Goal: Task Accomplishment & Management: Complete application form

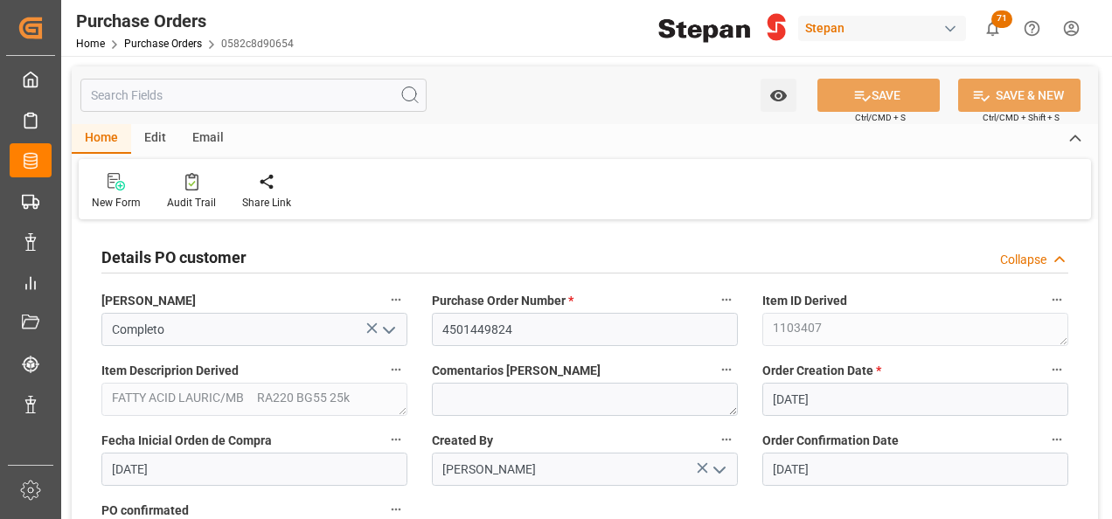
scroll to position [1574, 0]
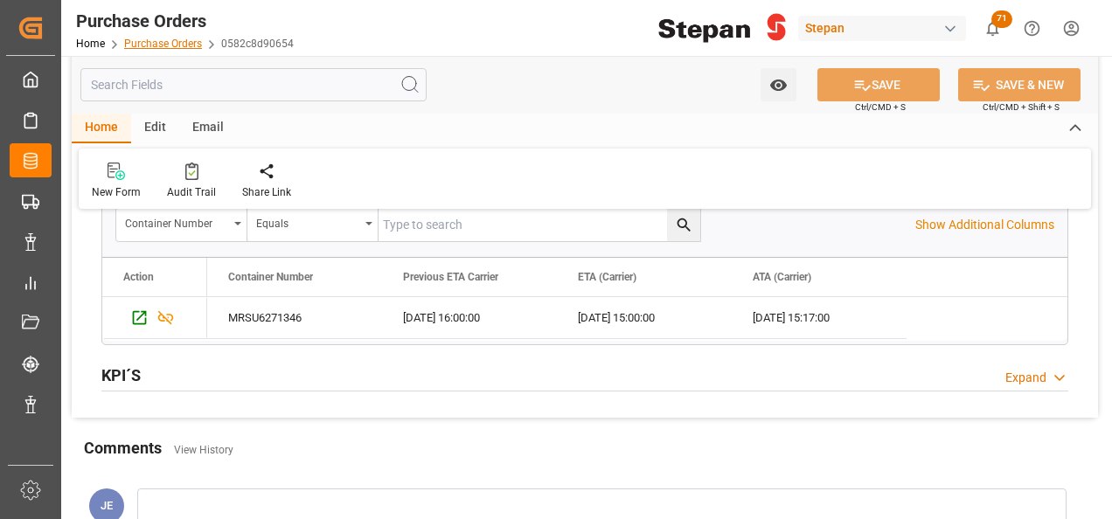
click at [147, 39] on link "Purchase Orders" at bounding box center [163, 44] width 78 height 12
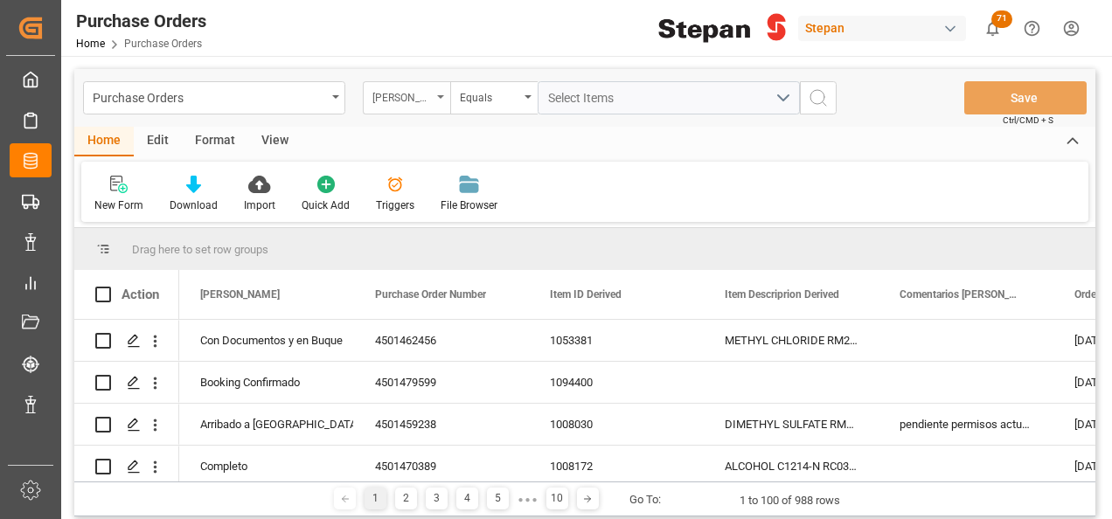
click at [430, 96] on div "[PERSON_NAME]" at bounding box center [401, 96] width 59 height 20
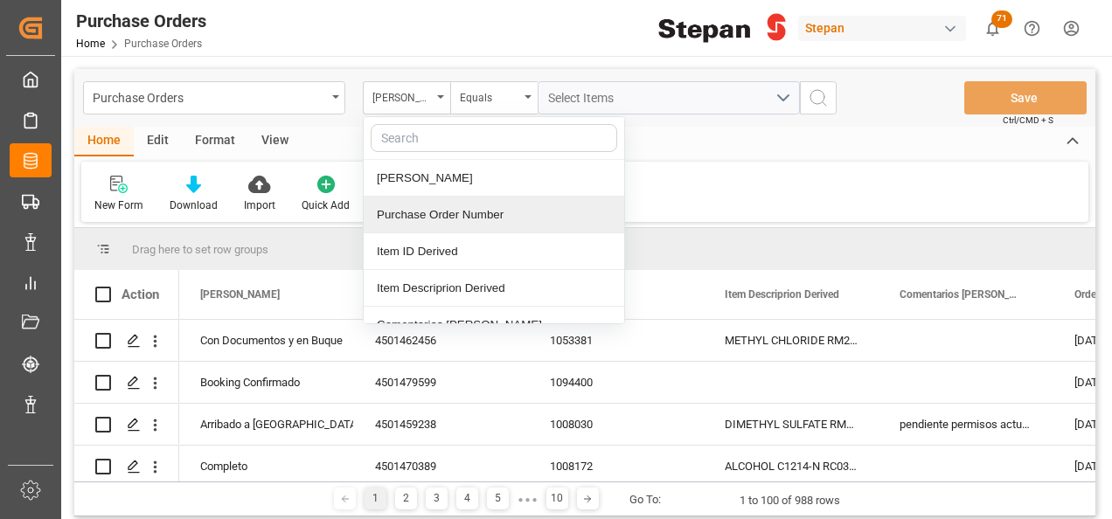
click at [437, 212] on div "Purchase Order Number" at bounding box center [494, 215] width 261 height 37
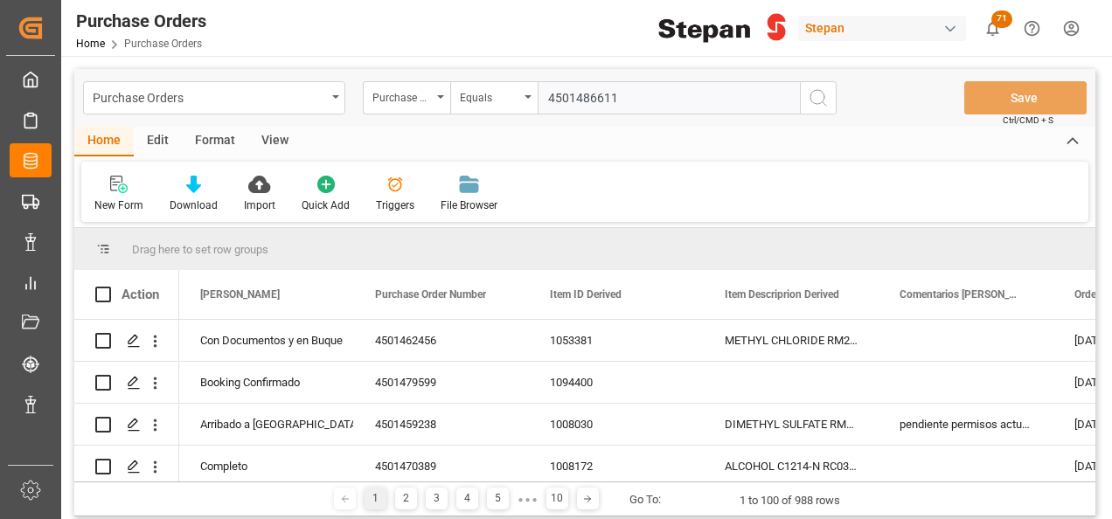
type input "4501486611"
click at [821, 91] on circle "search button" at bounding box center [817, 97] width 14 height 14
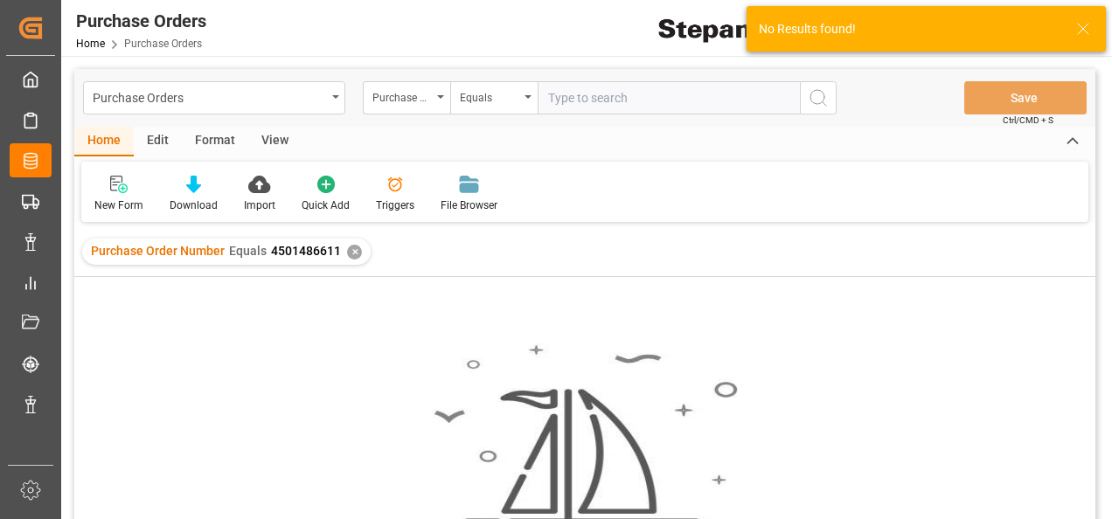
click at [347, 253] on div "✕" at bounding box center [354, 252] width 15 height 15
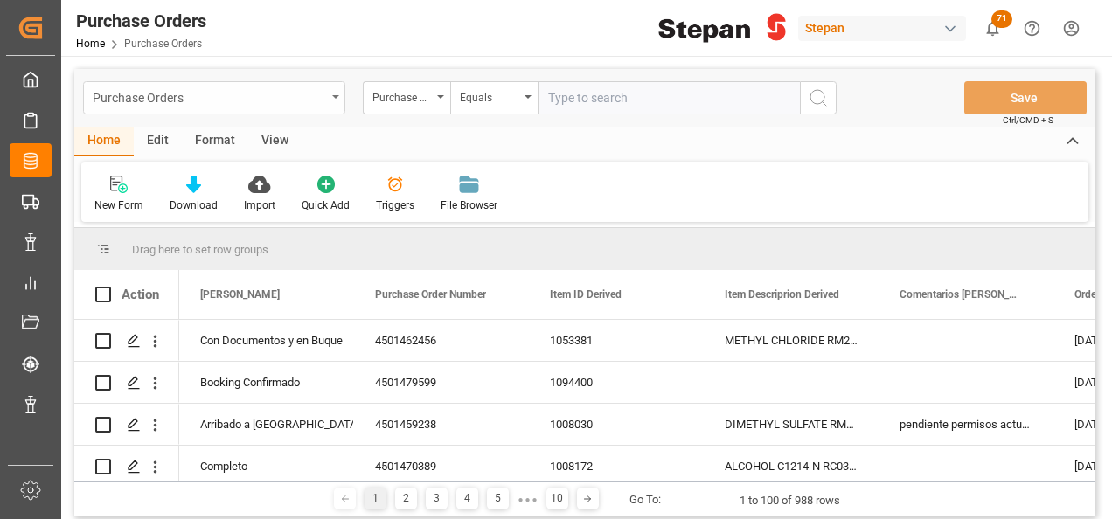
click at [334, 94] on div "Purchase Orders" at bounding box center [214, 97] width 262 height 33
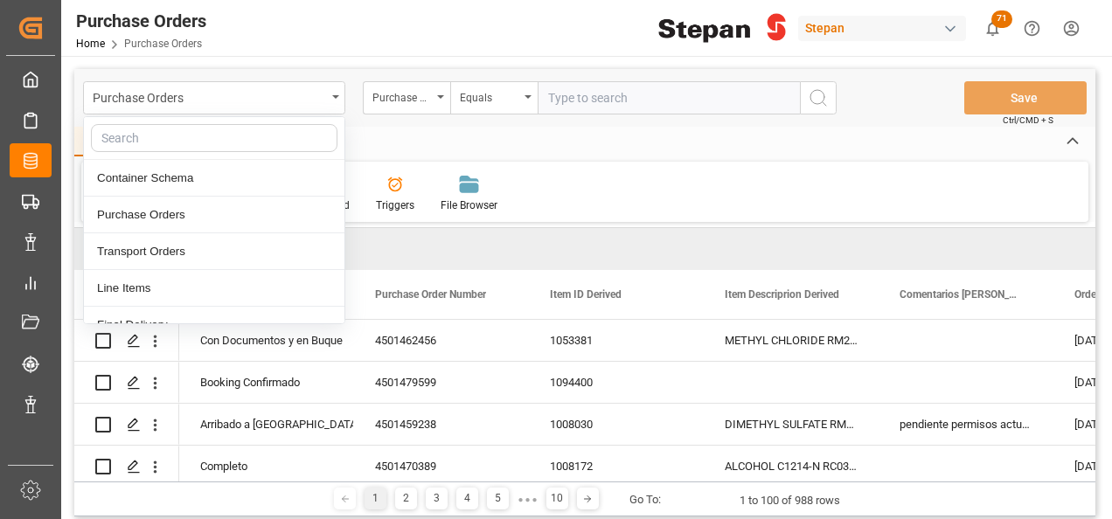
click at [404, 25] on div "Purchase Orders Home Purchase Orders Stepan 71 Notifications Only show unread A…" at bounding box center [580, 28] width 1063 height 56
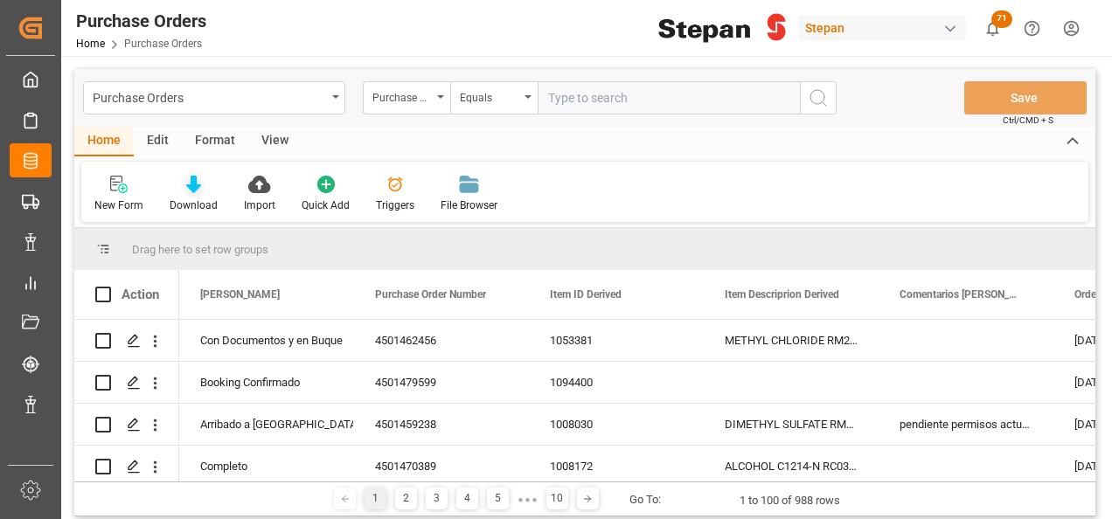
click at [189, 185] on icon at bounding box center [193, 184] width 15 height 17
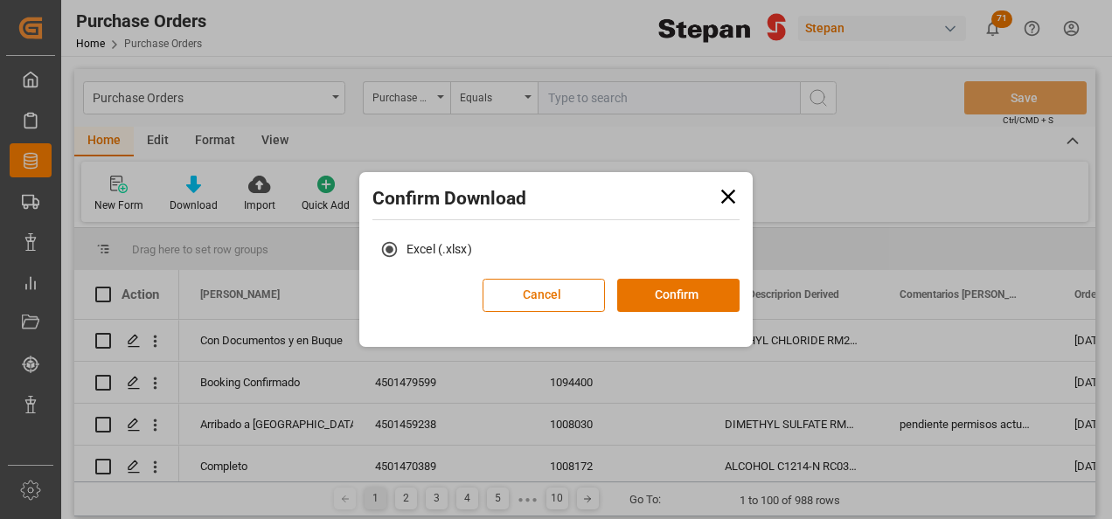
drag, startPoint x: 670, startPoint y: 295, endPoint x: 751, endPoint y: 185, distance: 136.9
click at [752, 187] on div "Confirm Download Excel (.xlsx) Cancel Confirm" at bounding box center [555, 259] width 393 height 175
click at [729, 191] on icon at bounding box center [728, 196] width 24 height 24
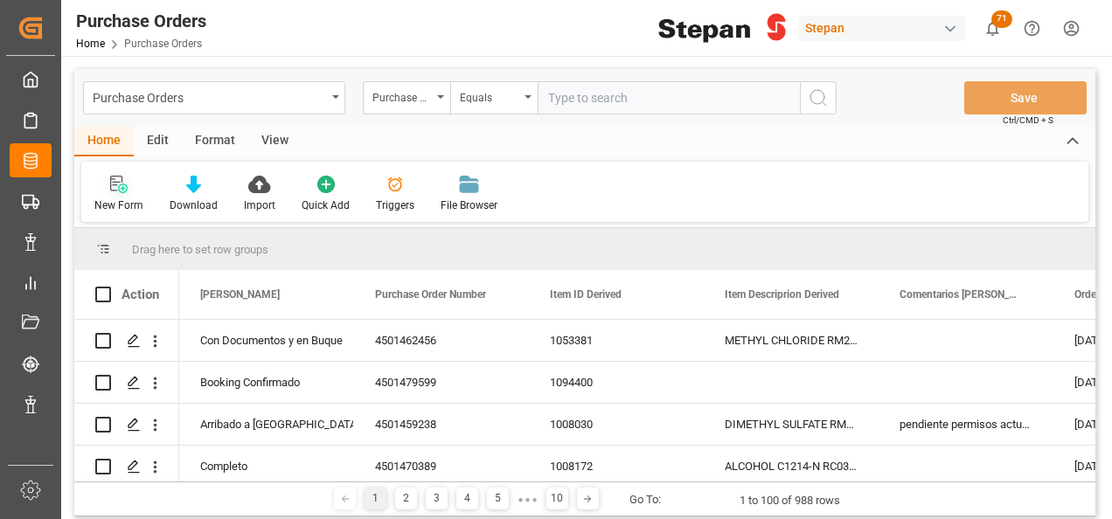
click at [122, 184] on icon at bounding box center [118, 184] width 17 height 17
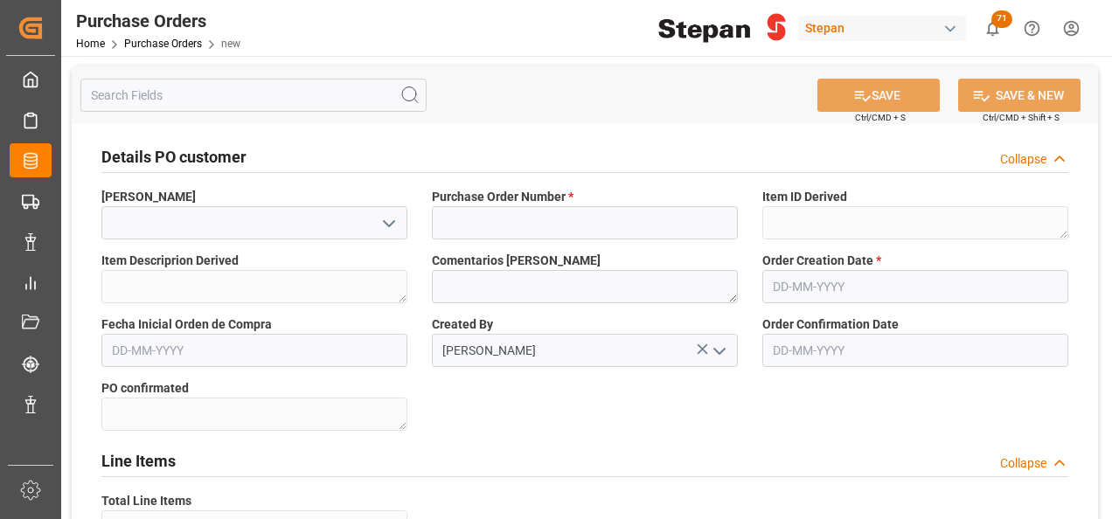
click at [387, 226] on icon "open menu" at bounding box center [389, 223] width 21 height 21
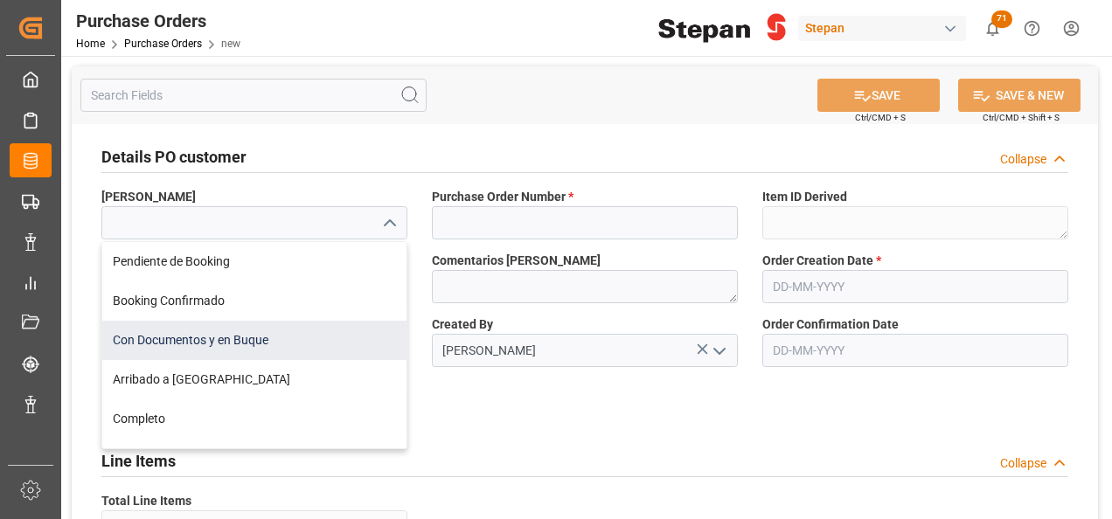
drag, startPoint x: 147, startPoint y: 337, endPoint x: 298, endPoint y: 302, distance: 155.4
click at [148, 337] on div "Con Documentos y en Buque" at bounding box center [254, 340] width 304 height 39
type input "Con Documentos y en Buque"
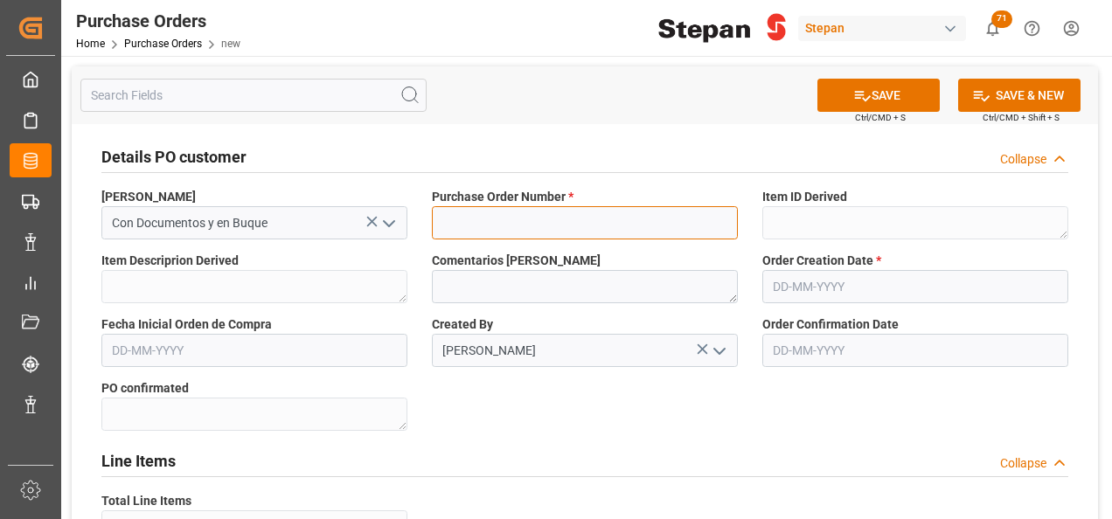
click at [518, 222] on input at bounding box center [585, 222] width 306 height 33
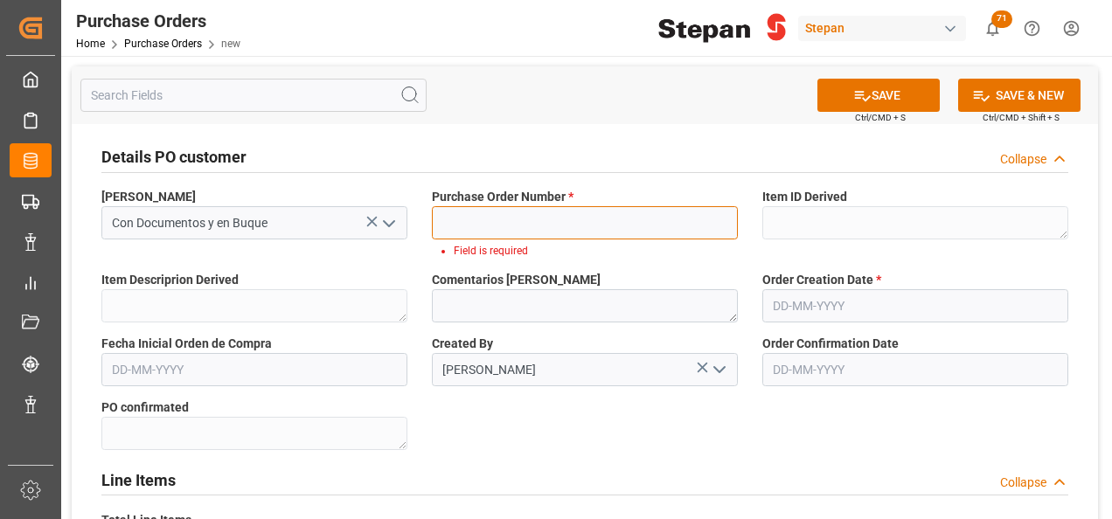
paste input "4501486611"
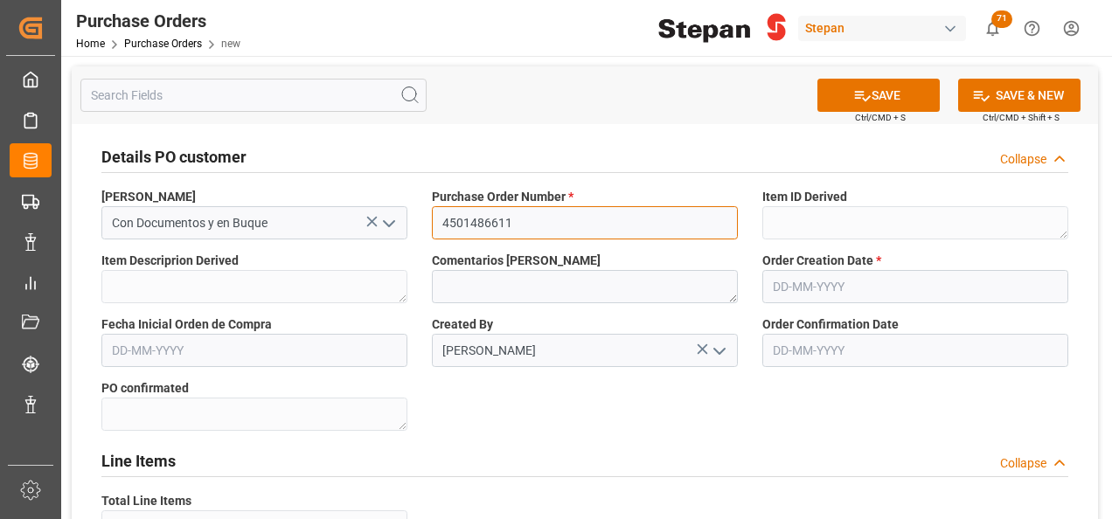
type input "4501486611"
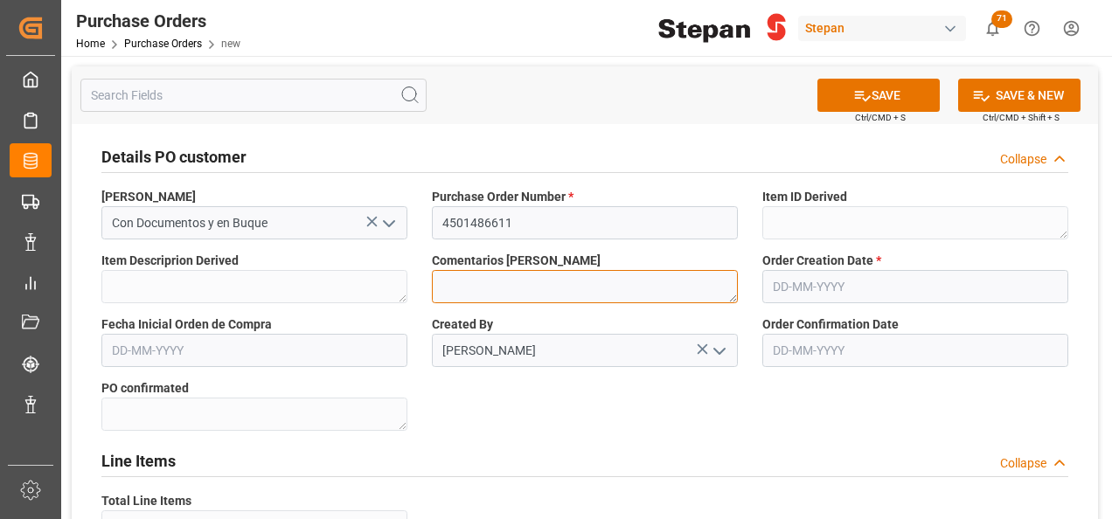
click at [518, 284] on textarea at bounding box center [585, 286] width 306 height 33
click at [834, 288] on input "text" at bounding box center [915, 286] width 306 height 33
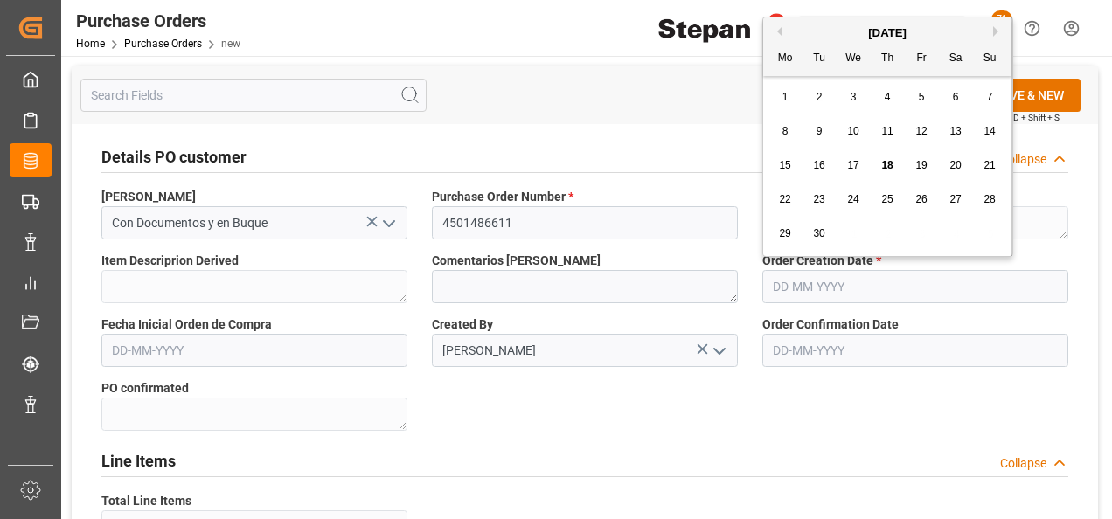
click at [820, 96] on span "2" at bounding box center [819, 97] width 6 height 12
type input "[DATE]"
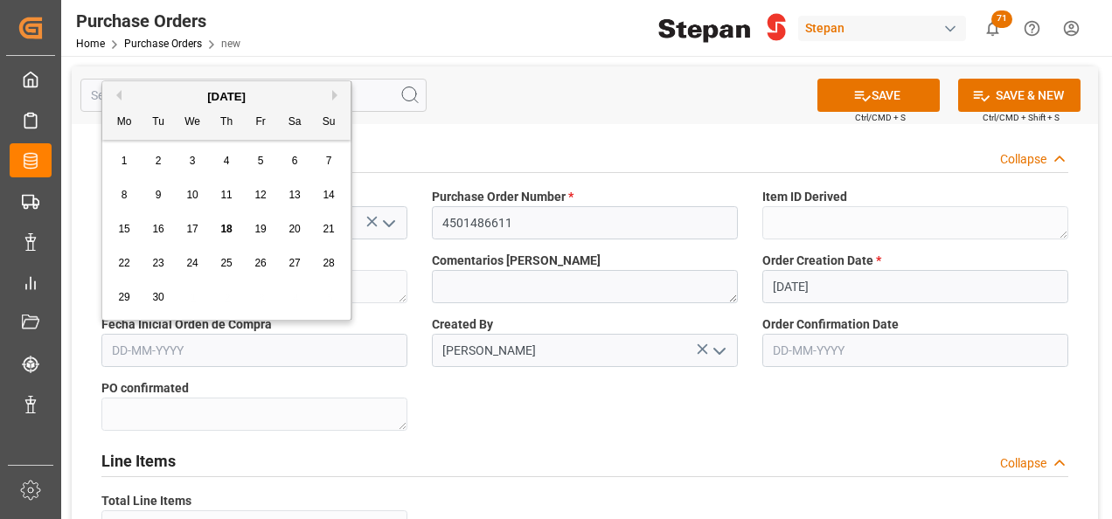
click at [253, 357] on input "text" at bounding box center [254, 350] width 306 height 33
click at [149, 88] on div "[DATE]" at bounding box center [226, 96] width 248 height 17
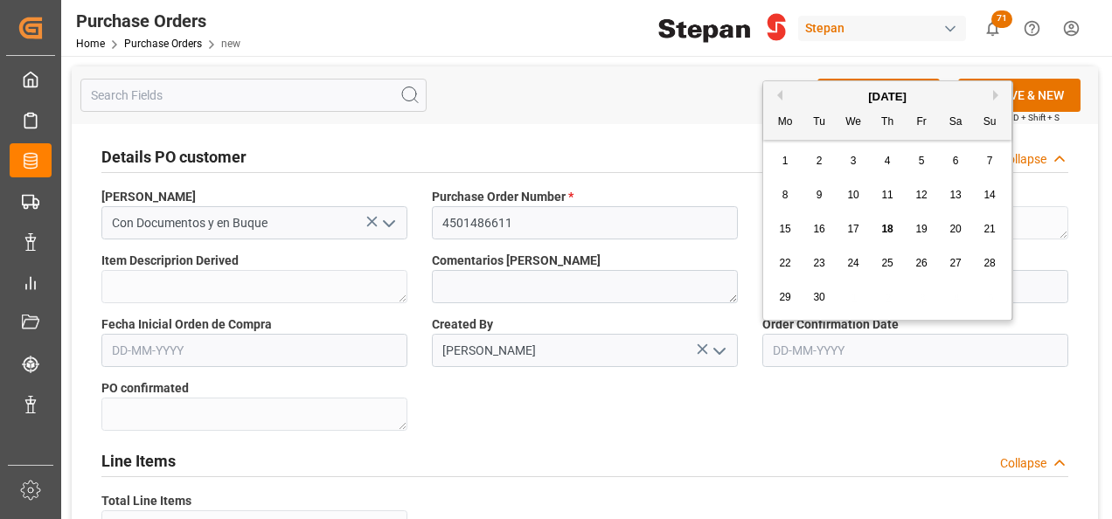
click at [848, 350] on input "text" at bounding box center [915, 350] width 306 height 33
click at [799, 90] on div "[DATE]" at bounding box center [887, 96] width 248 height 17
click at [823, 157] on div "2" at bounding box center [820, 161] width 22 height 21
type input "[DATE]"
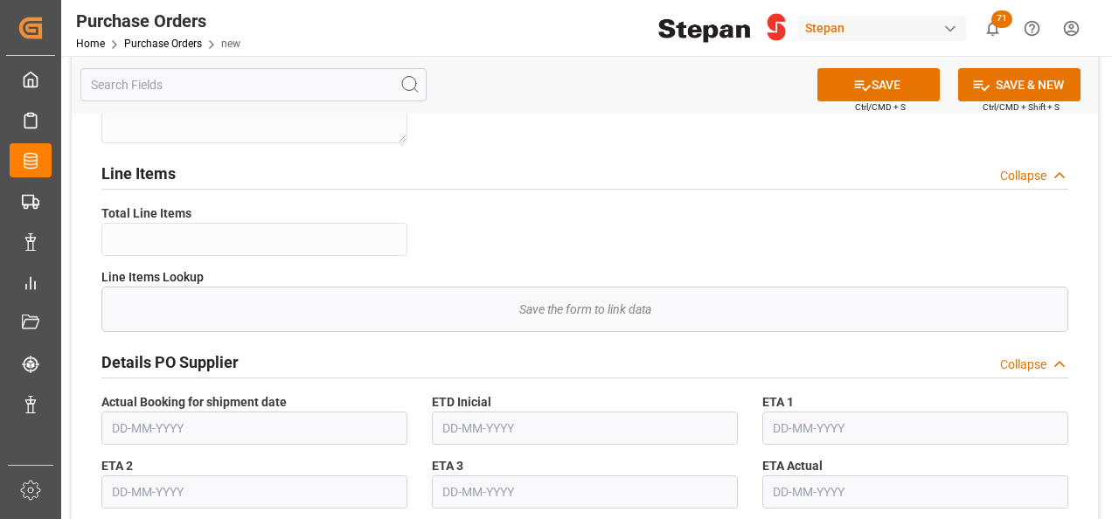
scroll to position [350, 0]
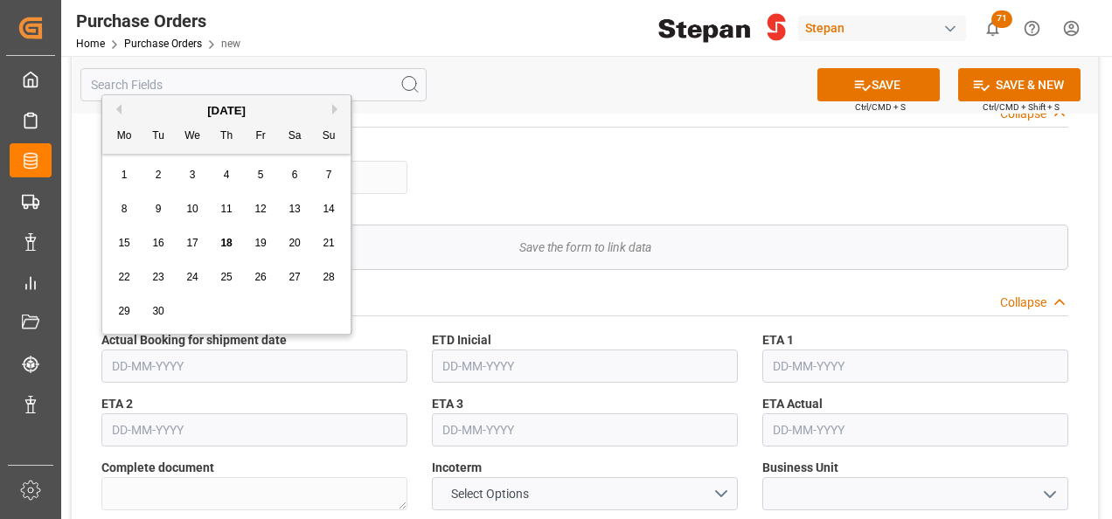
click at [250, 370] on input "text" at bounding box center [254, 366] width 306 height 33
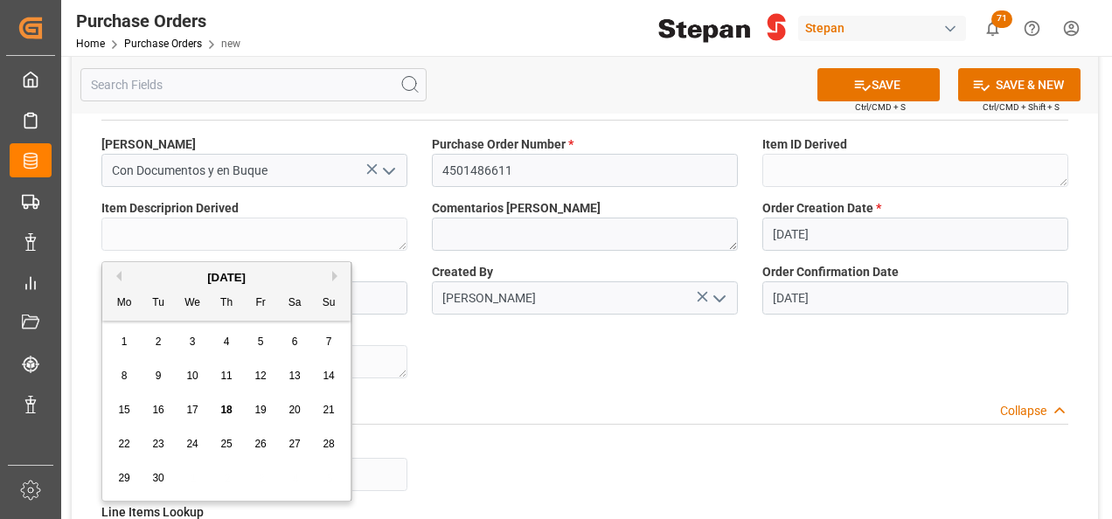
scroll to position [0, 0]
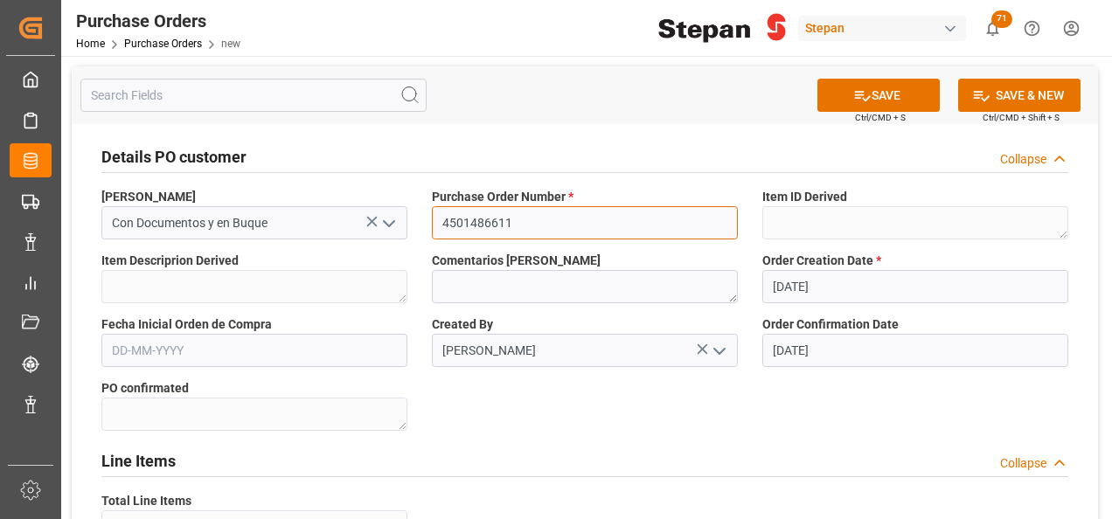
drag, startPoint x: 530, startPoint y: 220, endPoint x: 440, endPoint y: 219, distance: 90.1
click at [440, 219] on input "4501486611" at bounding box center [585, 222] width 306 height 33
drag, startPoint x: 876, startPoint y: 98, endPoint x: 439, endPoint y: 418, distance: 541.7
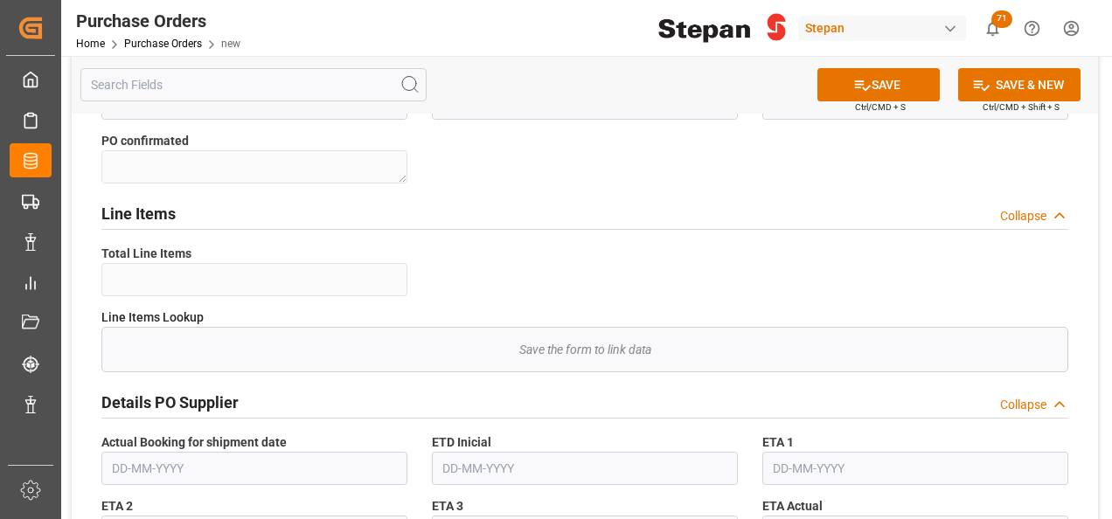
scroll to position [350, 0]
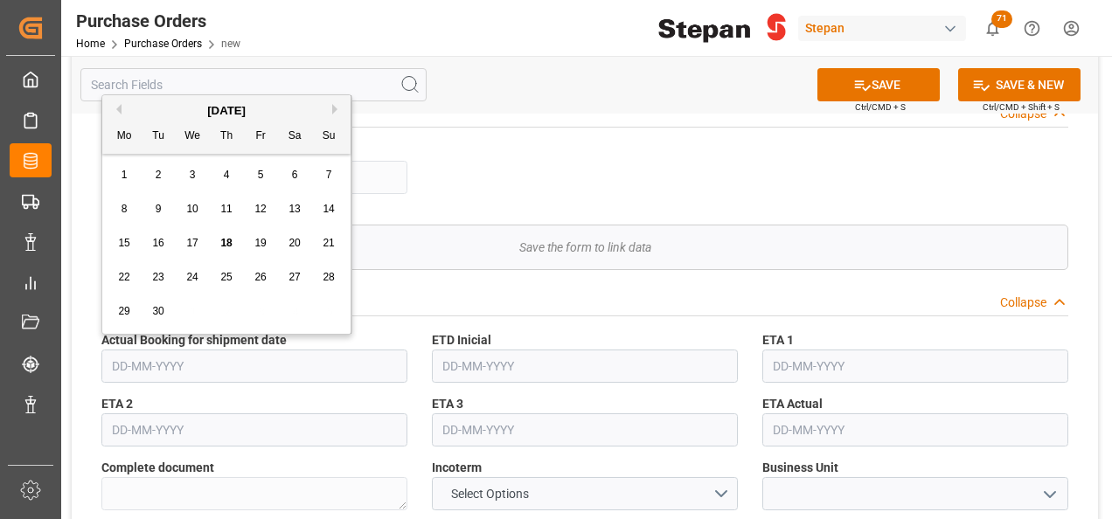
click at [236, 366] on input "text" at bounding box center [254, 366] width 306 height 33
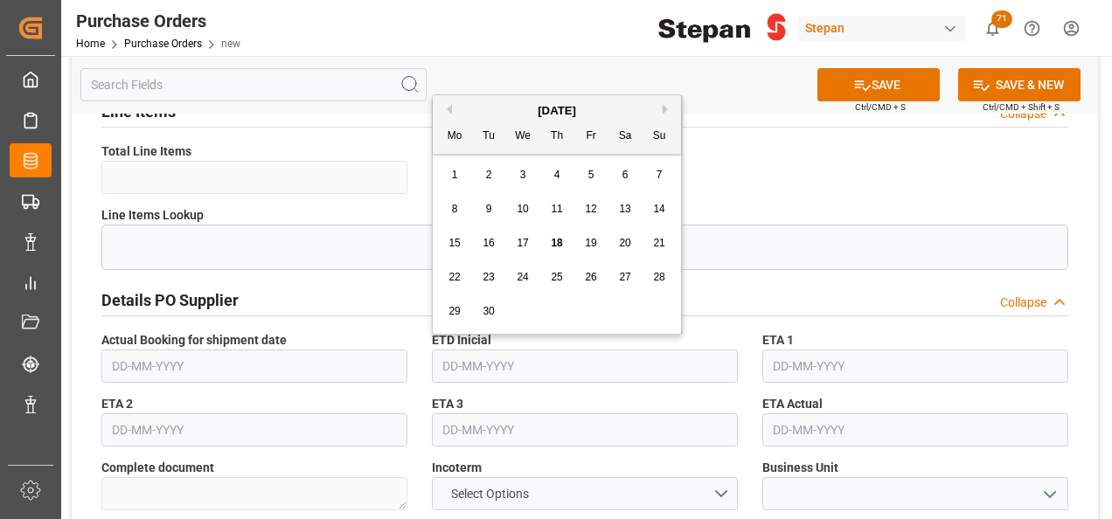
click at [483, 368] on input "text" at bounding box center [585, 366] width 306 height 33
click at [491, 110] on div "[DATE]" at bounding box center [557, 110] width 248 height 17
click at [656, 208] on span "14" at bounding box center [658, 209] width 11 height 12
type input "[DATE]"
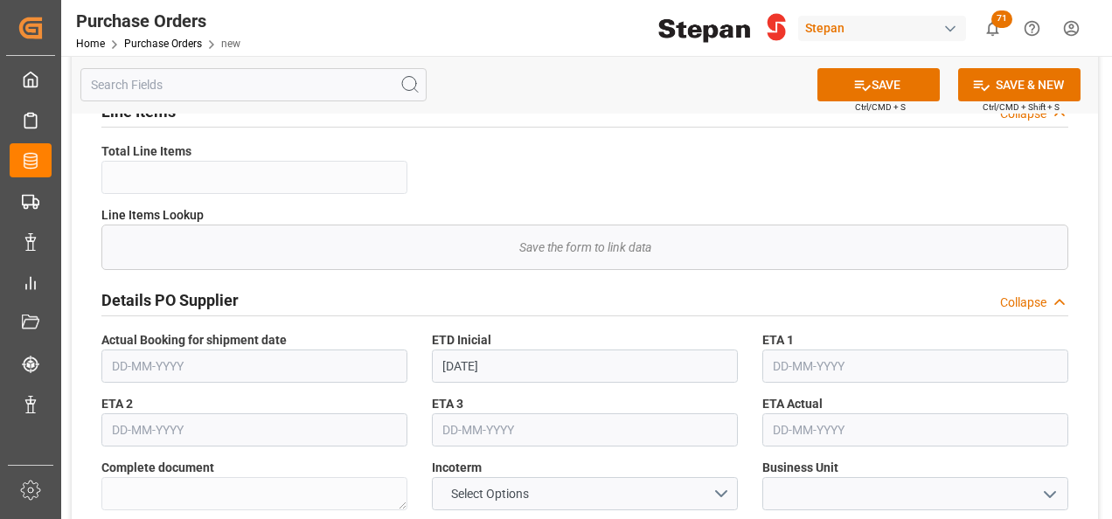
click at [794, 360] on input "text" at bounding box center [915, 366] width 306 height 33
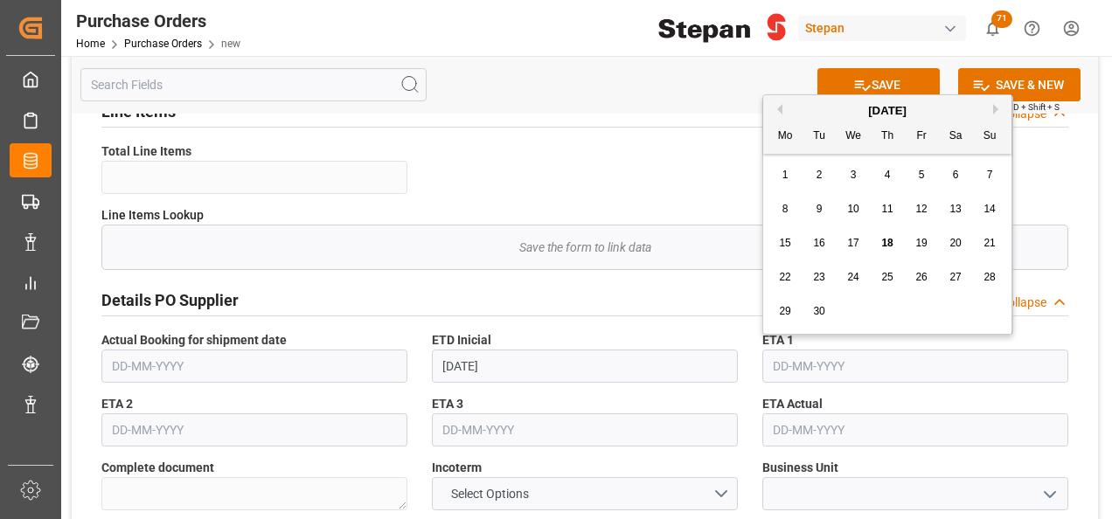
click at [995, 102] on div "[DATE]" at bounding box center [887, 110] width 248 height 17
click at [997, 104] on button "Next Month" at bounding box center [998, 109] width 10 height 10
click at [817, 203] on span "7" at bounding box center [819, 209] width 6 height 12
type input "[DATE]"
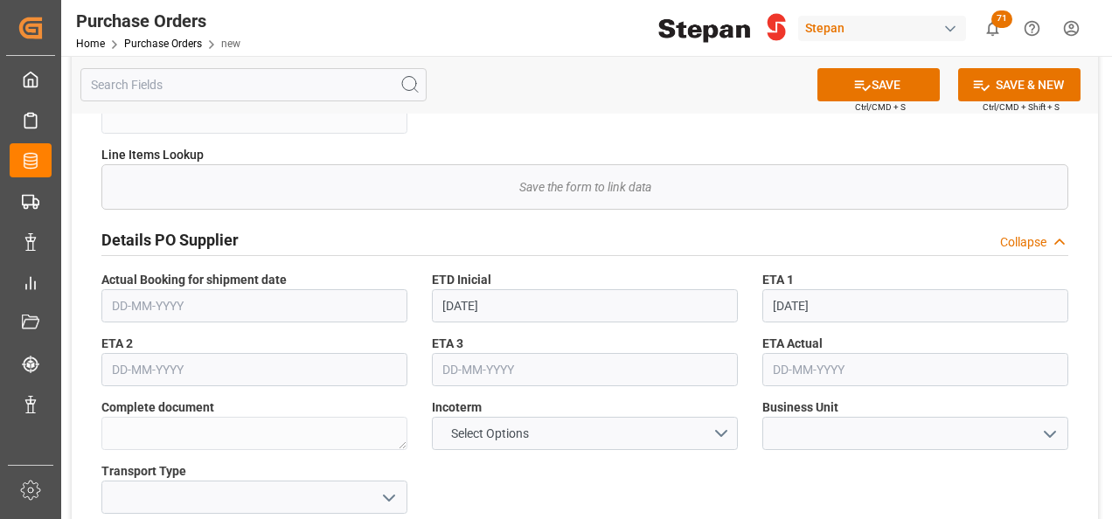
scroll to position [437, 0]
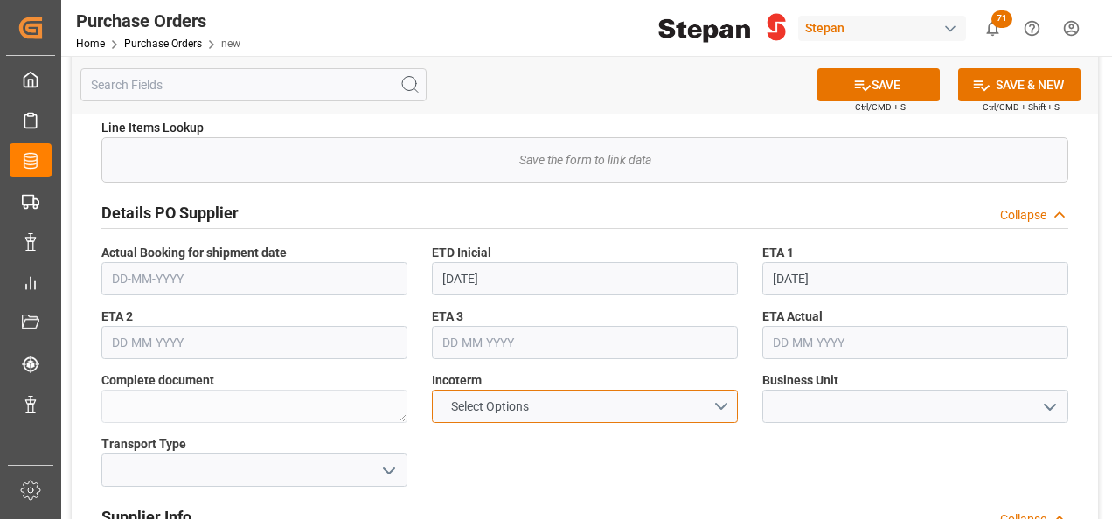
click at [727, 400] on button "Select Options" at bounding box center [585, 406] width 306 height 33
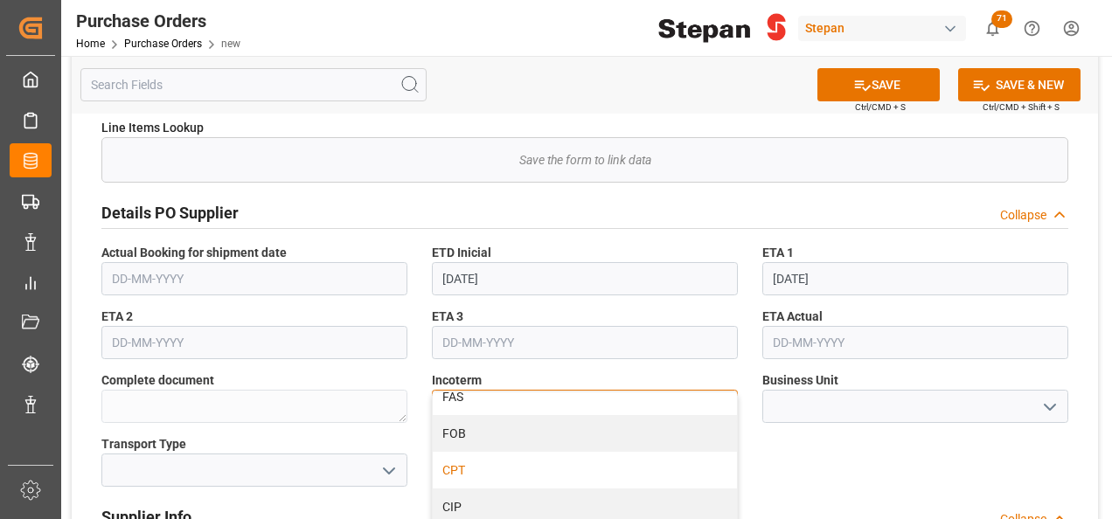
scroll to position [175, 0]
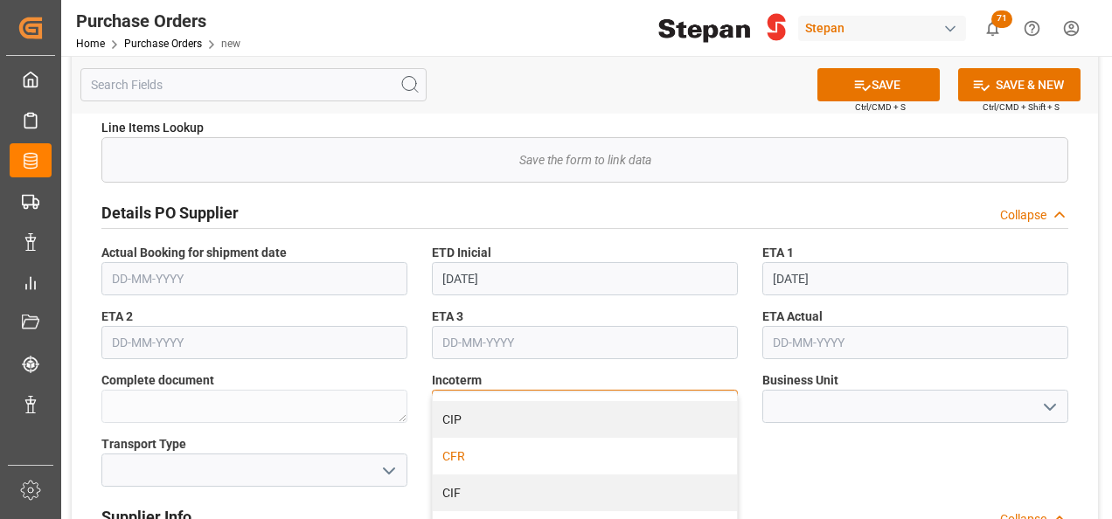
click at [469, 459] on div "CFR" at bounding box center [585, 456] width 304 height 37
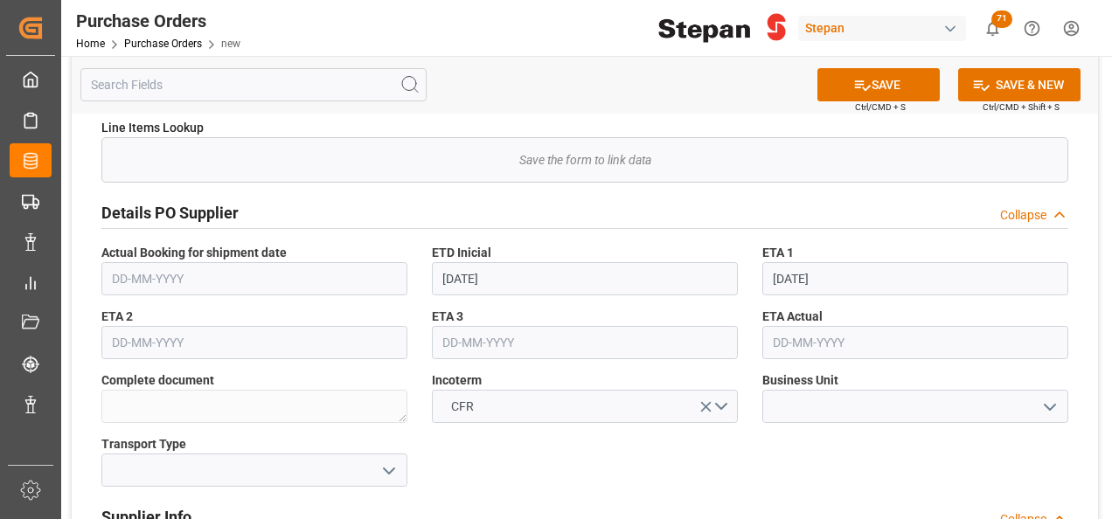
click at [1054, 405] on polyline "open menu" at bounding box center [1050, 407] width 10 height 5
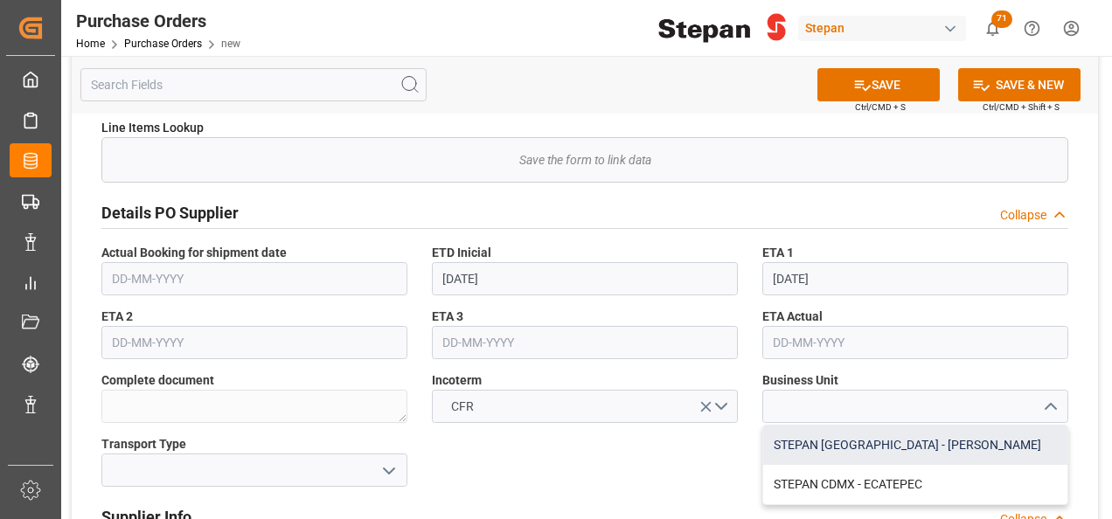
click at [857, 441] on div "STEPAN [GEOGRAPHIC_DATA] - [PERSON_NAME]" at bounding box center [915, 445] width 304 height 39
type input "STEPAN [GEOGRAPHIC_DATA] - [PERSON_NAME]"
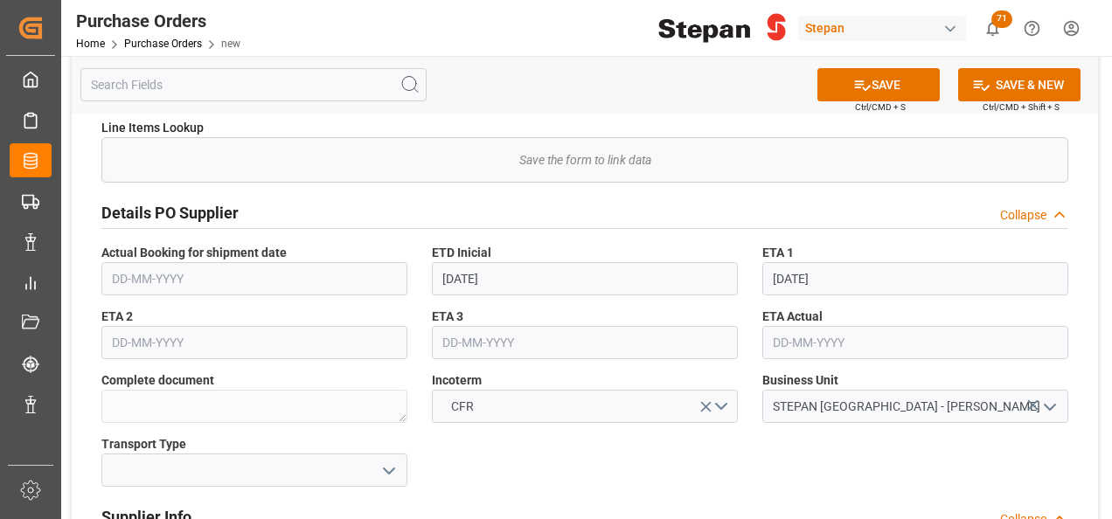
click at [392, 461] on icon "open menu" at bounding box center [389, 471] width 21 height 21
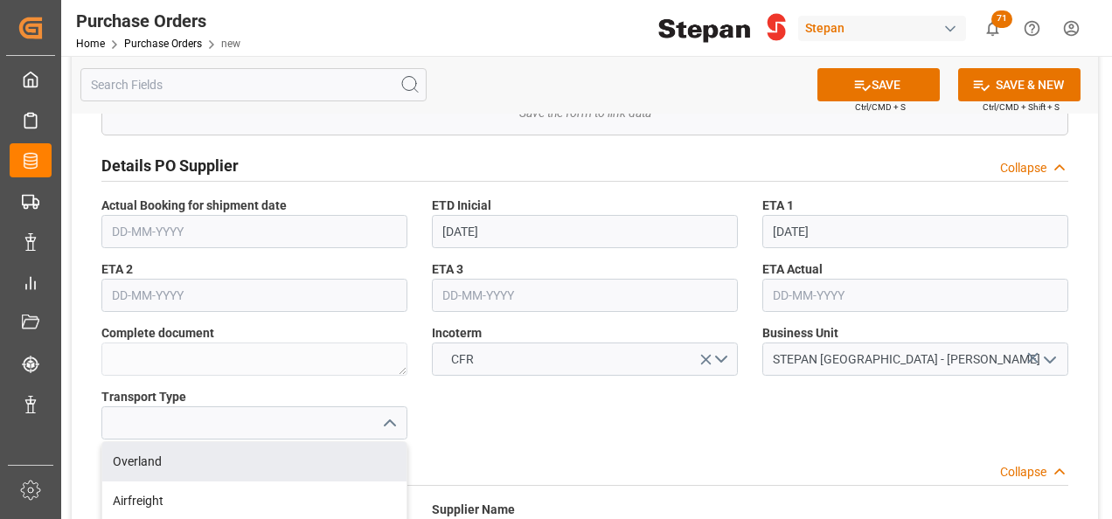
scroll to position [525, 0]
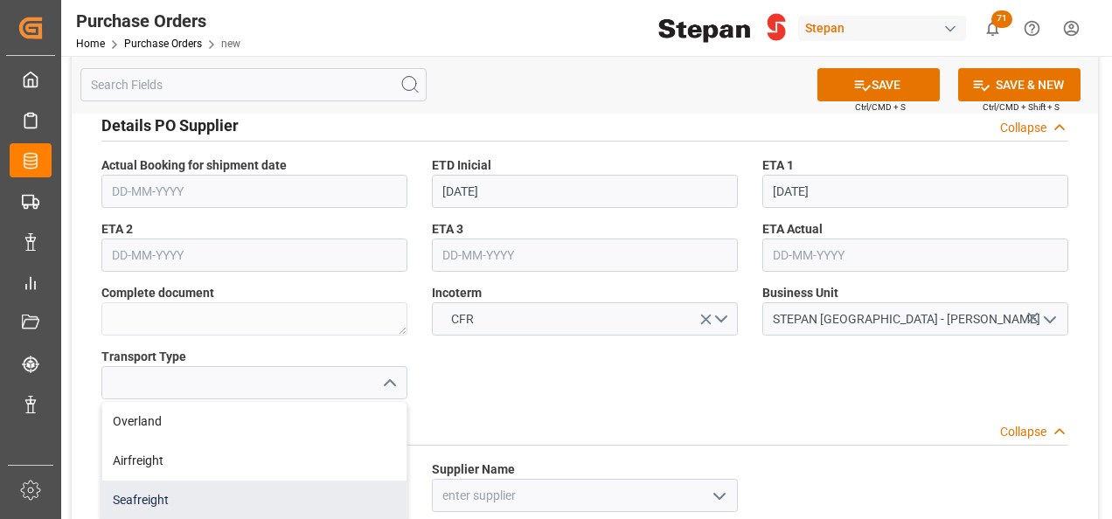
click at [150, 494] on div "Seafreight" at bounding box center [254, 500] width 304 height 39
type input "Seafreight"
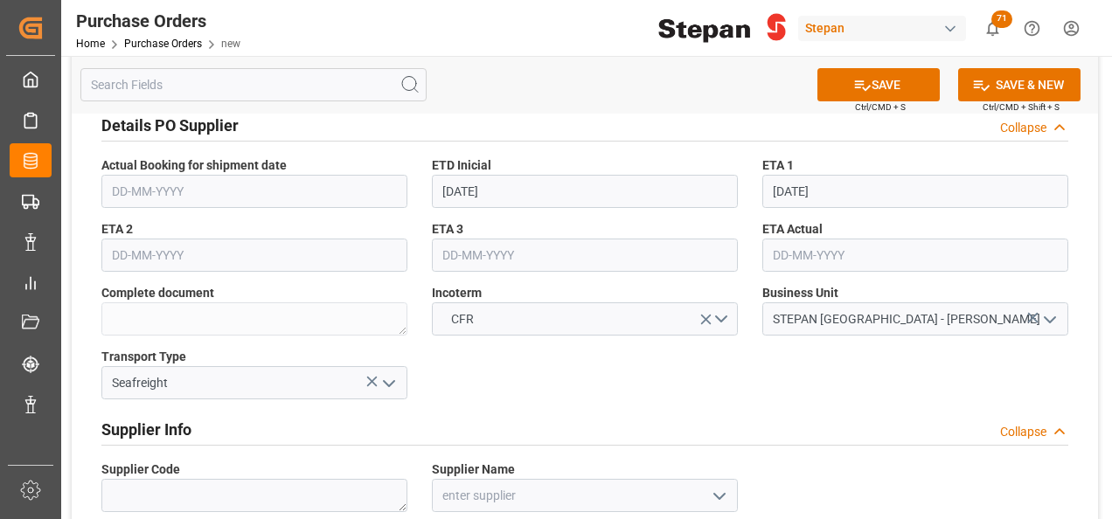
scroll to position [612, 0]
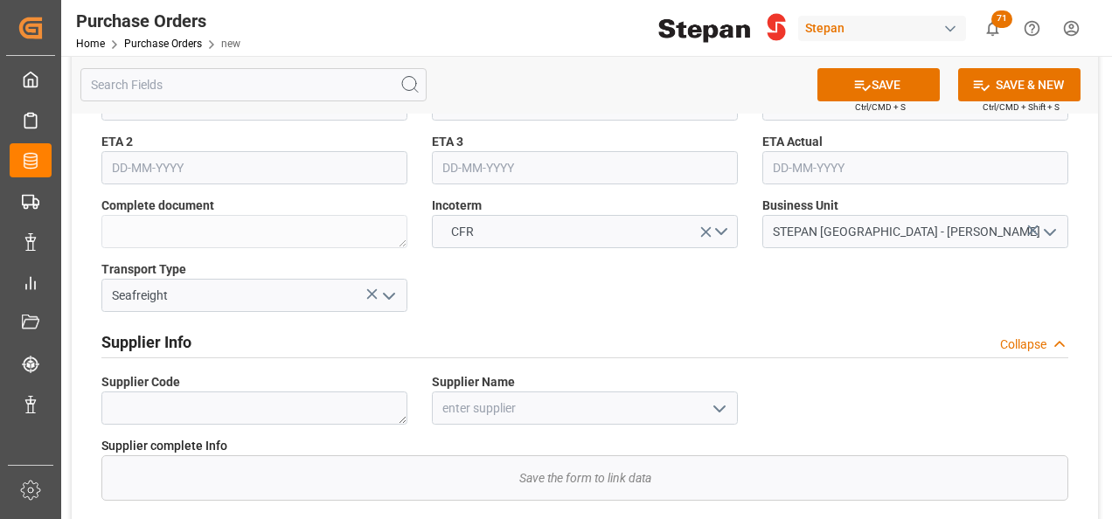
click at [717, 407] on polyline "open menu" at bounding box center [719, 408] width 10 height 5
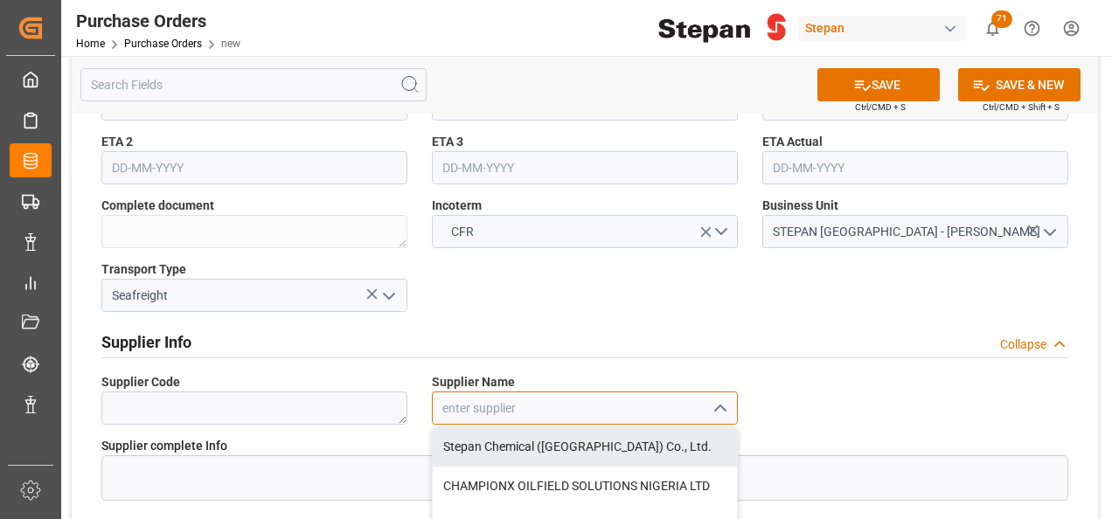
click at [479, 409] on input at bounding box center [585, 408] width 306 height 33
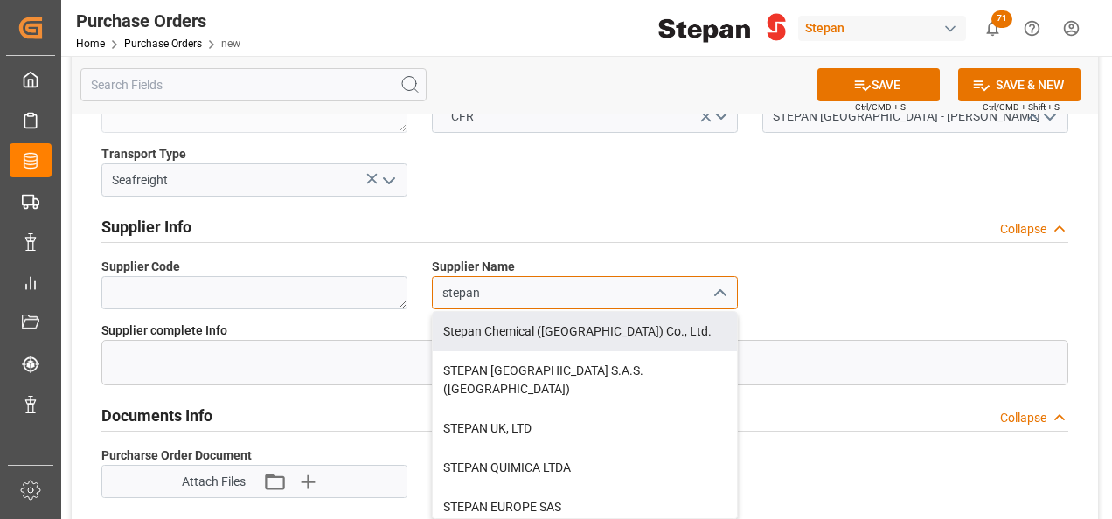
scroll to position [787, 0]
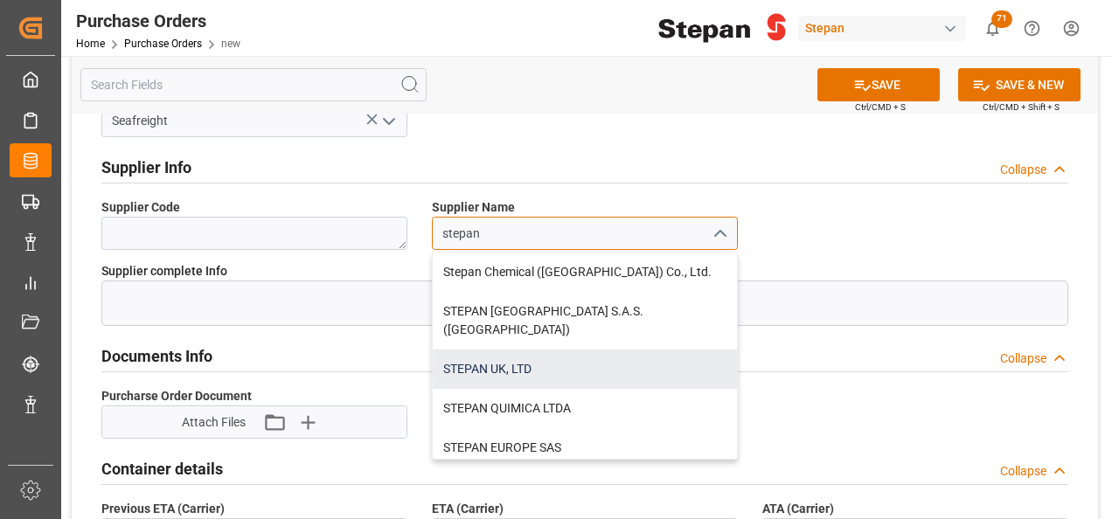
click at [502, 350] on div "STEPAN UK, LTD" at bounding box center [585, 369] width 304 height 39
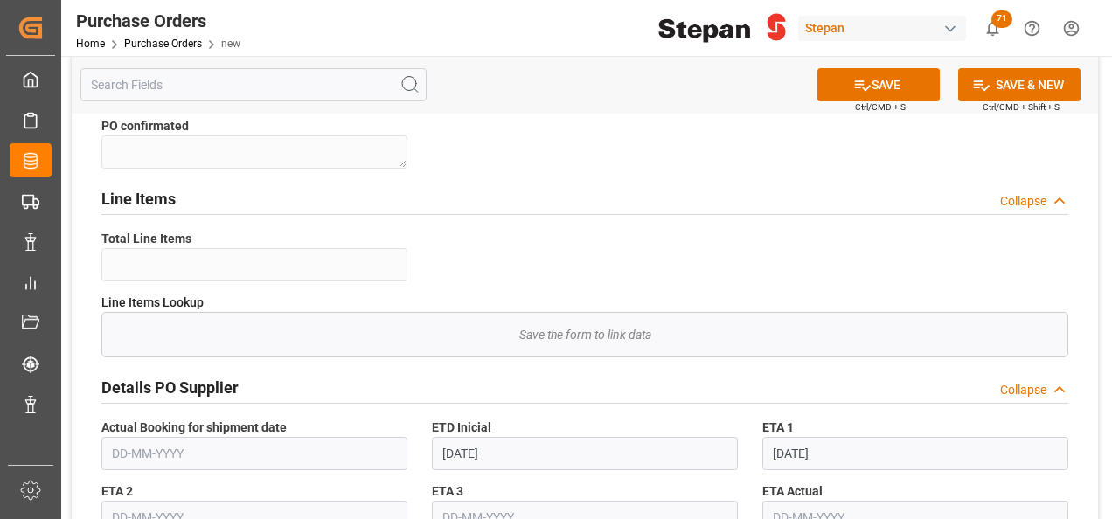
scroll to position [0, 0]
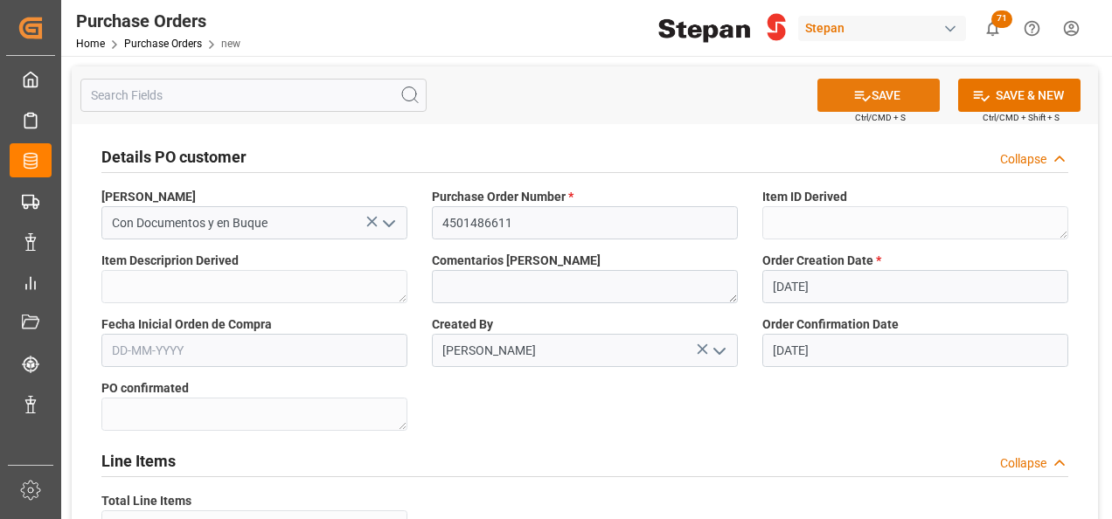
type input "STEPAN UK, LTD"
click at [864, 91] on icon at bounding box center [862, 96] width 18 height 18
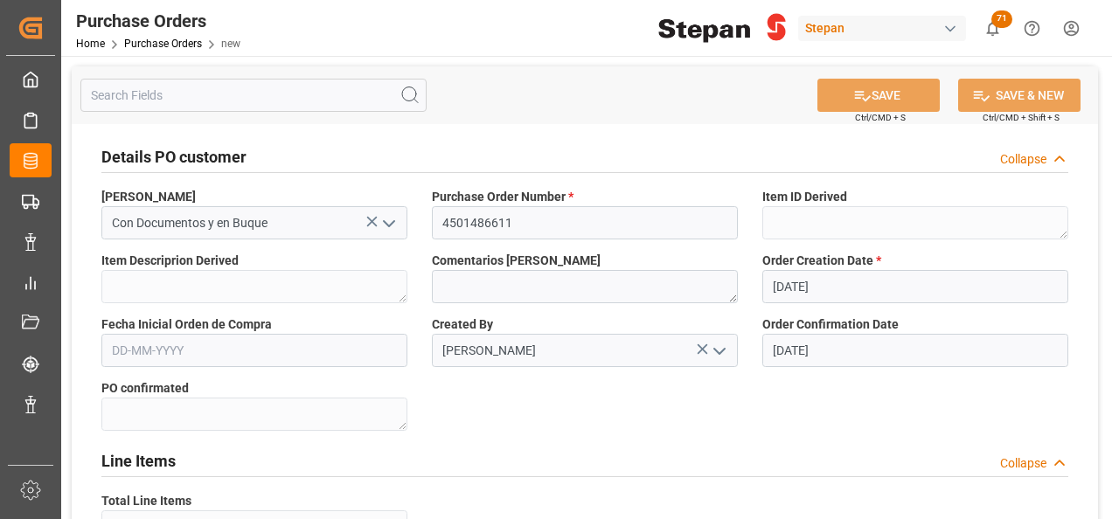
type textarea "Confirmed"
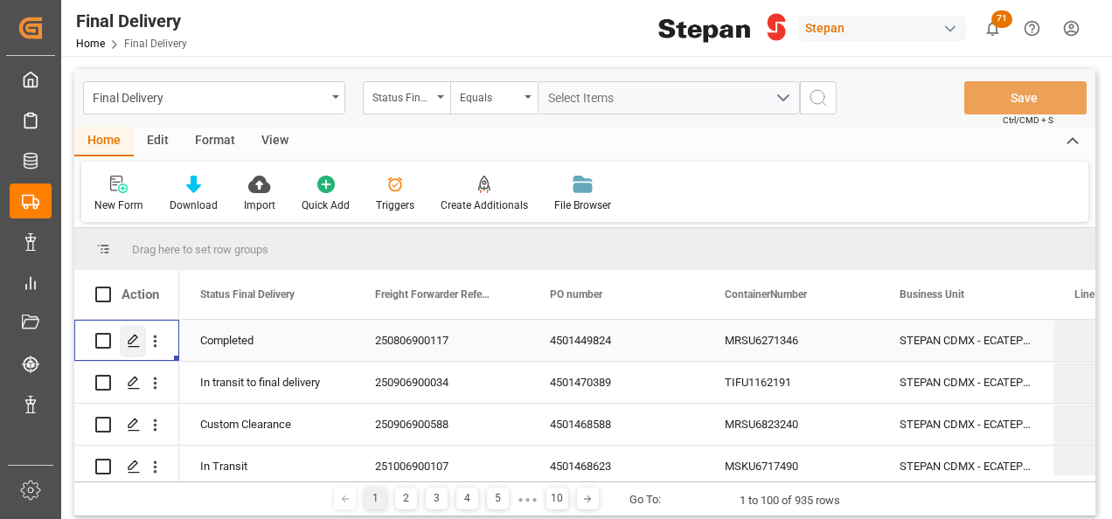
click at [129, 342] on icon "Press SPACE to select this row." at bounding box center [134, 341] width 14 height 14
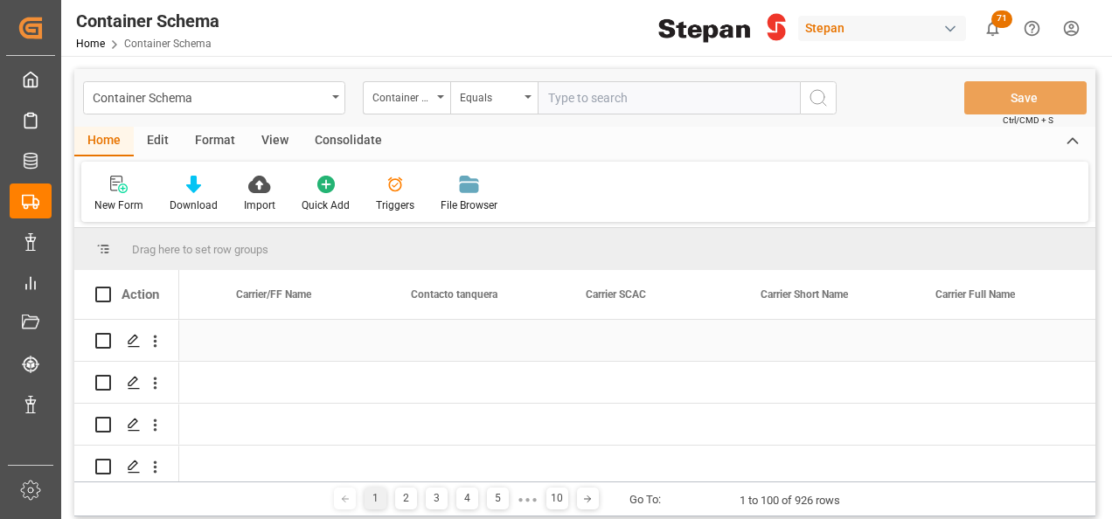
scroll to position [0, 14300]
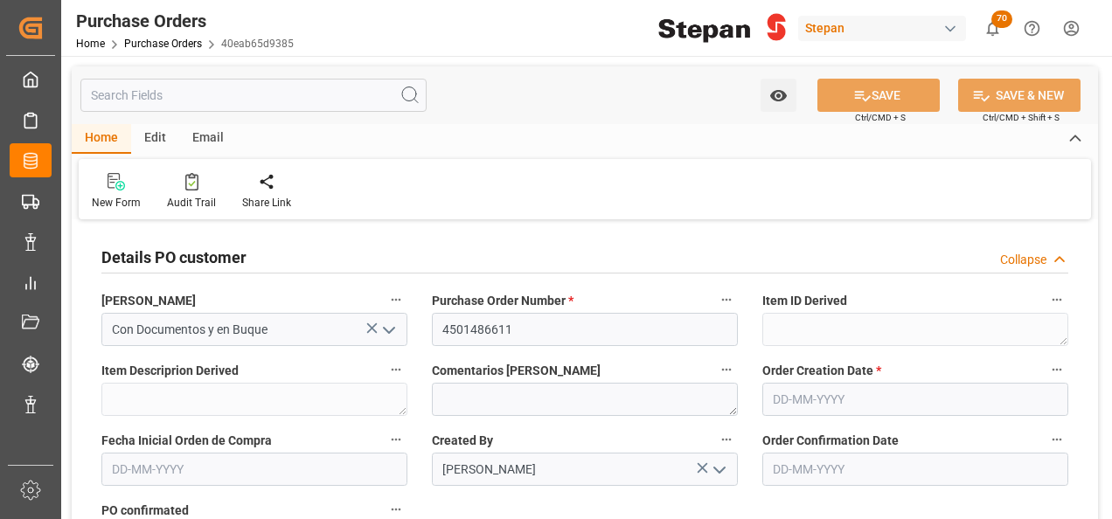
type input "[DATE]"
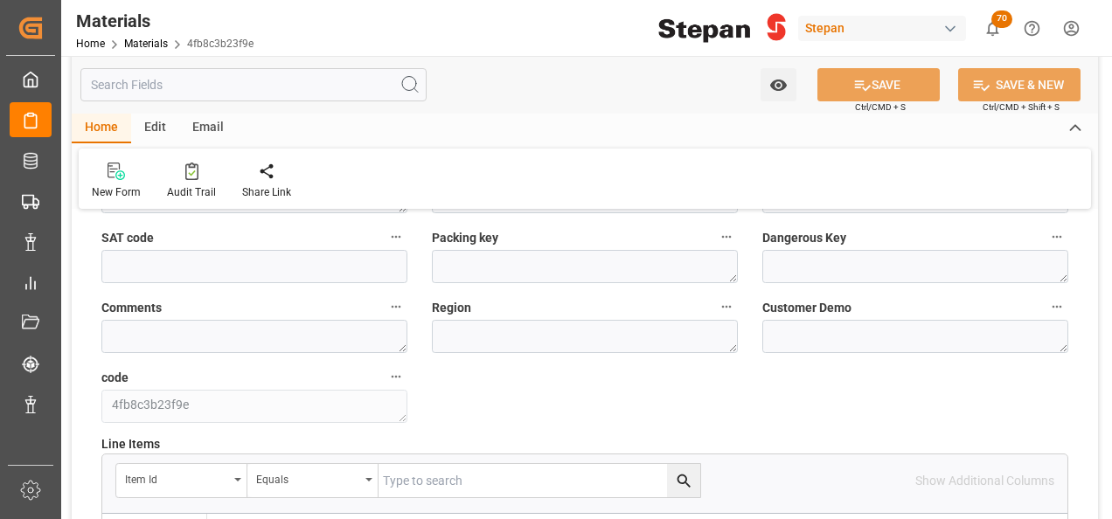
scroll to position [437, 0]
